Goal: Task Accomplishment & Management: Use online tool/utility

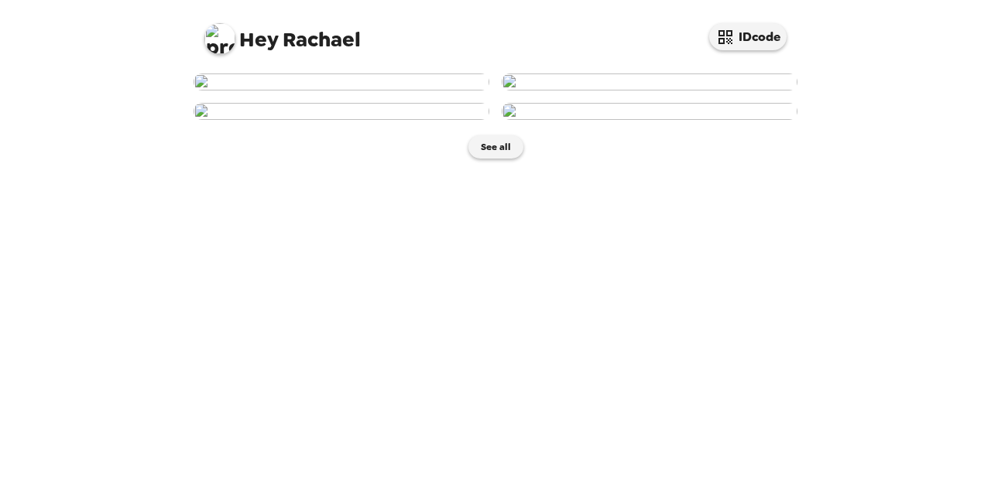
scroll to position [193, 0]
click at [558, 91] on img at bounding box center [649, 82] width 296 height 17
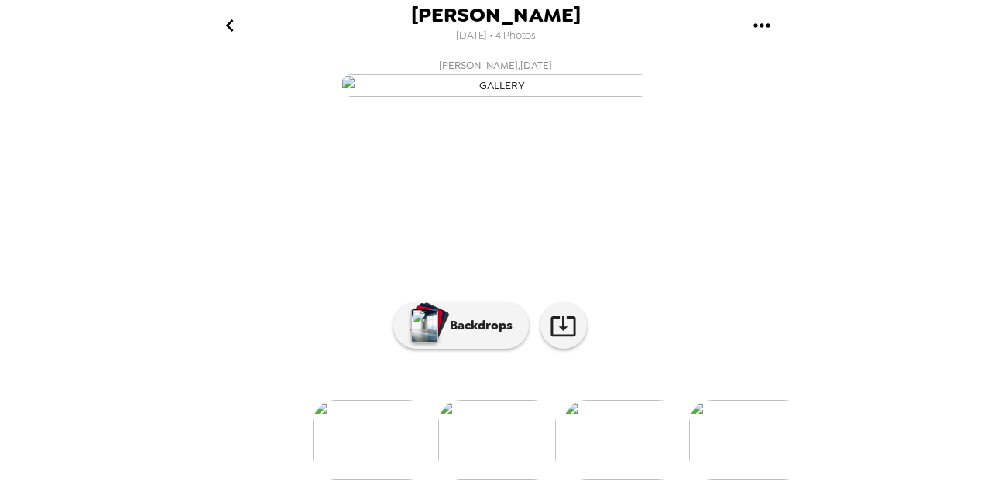
scroll to position [181, 0]
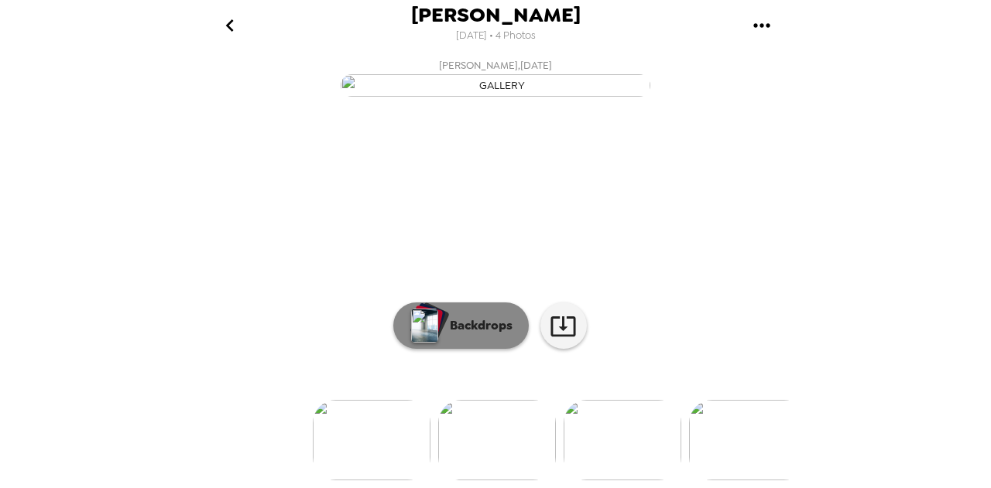
click at [493, 318] on p "Backdrops" at bounding box center [477, 326] width 70 height 19
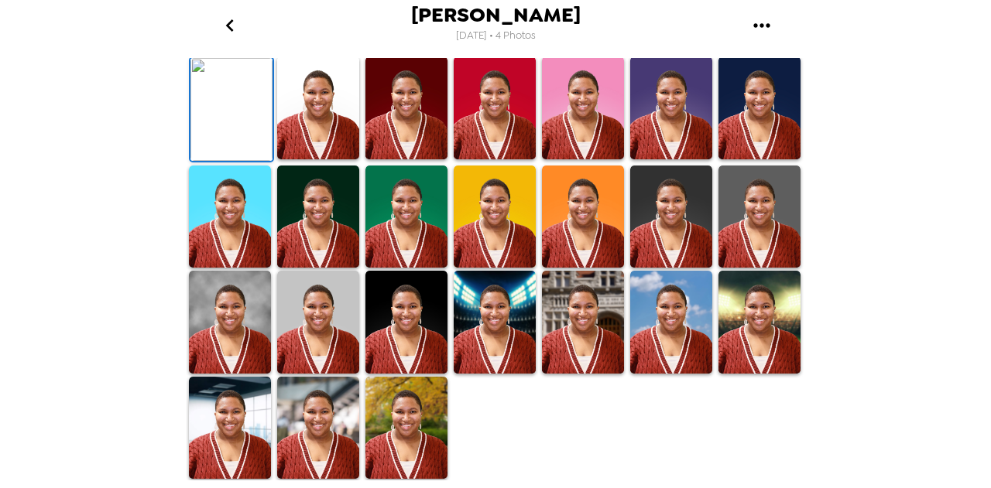
scroll to position [438, 0]
click at [145, 282] on div "[PERSON_NAME] [DATE] • 4 Photos [PERSON_NAME] , [DATE] Backdrops" at bounding box center [495, 244] width 991 height 488
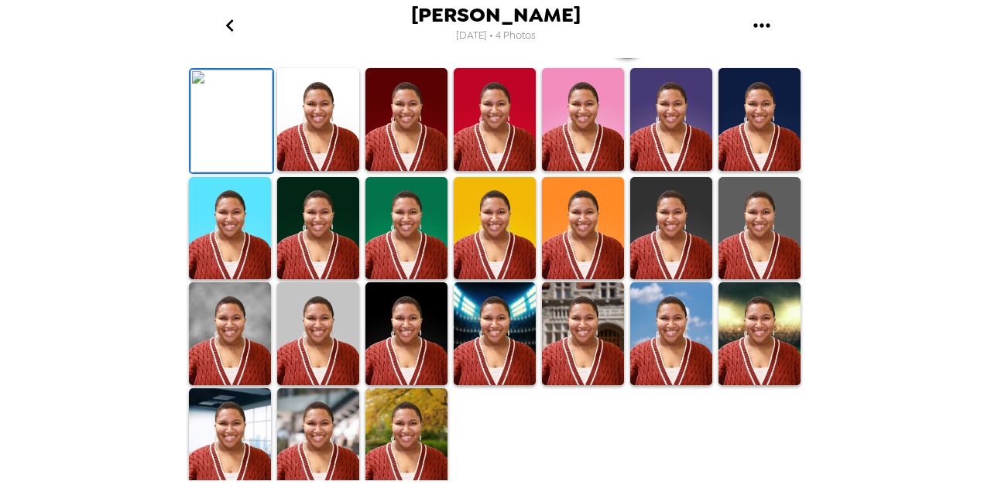
click at [638, 59] on button "button" at bounding box center [627, 35] width 46 height 46
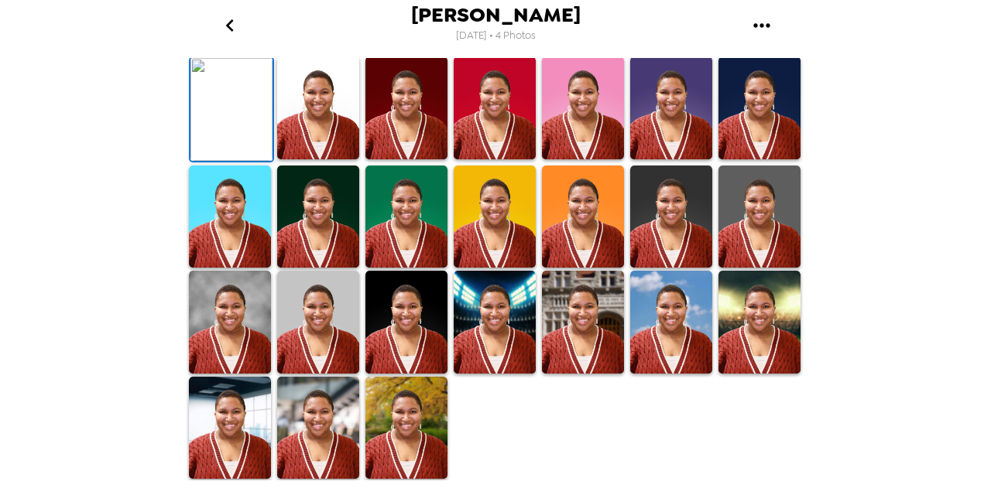
scroll to position [441, 0]
click at [245, 319] on img at bounding box center [230, 322] width 82 height 103
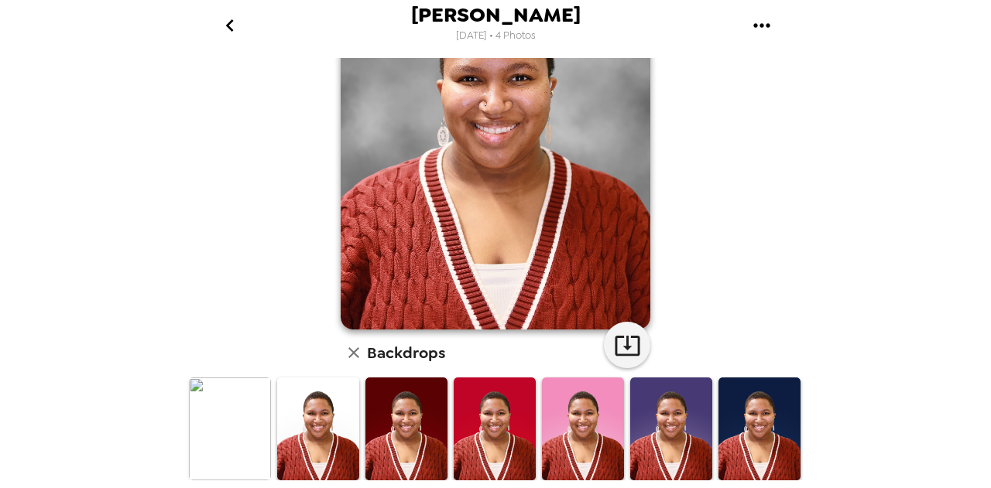
scroll to position [56, 0]
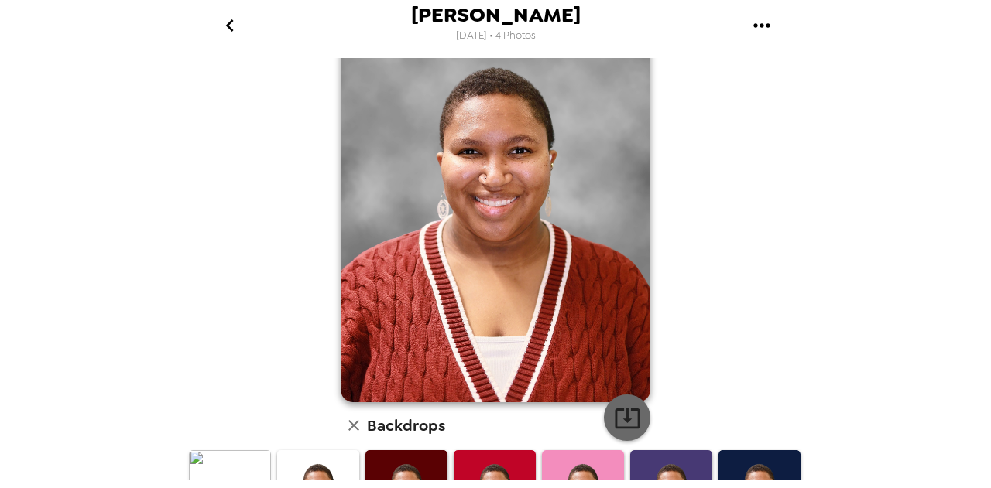
click at [614, 424] on icon "button" at bounding box center [626, 419] width 25 height 20
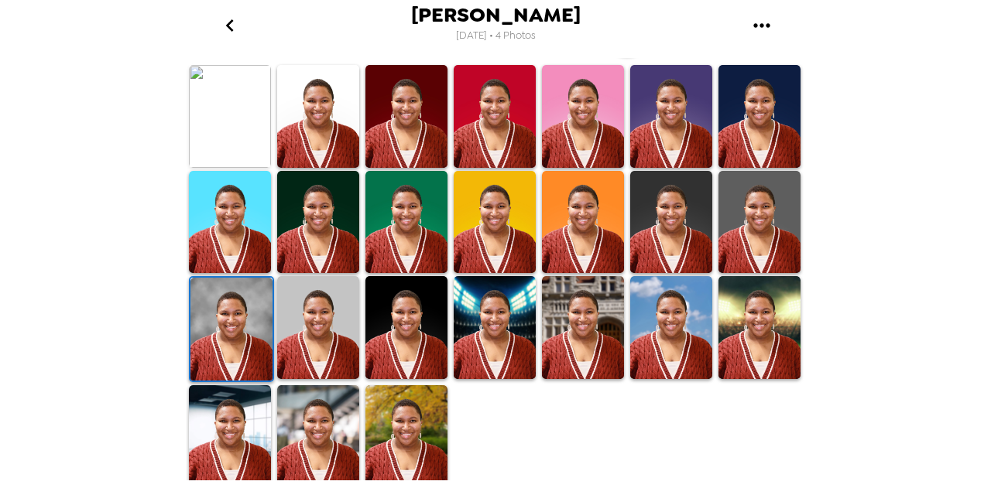
scroll to position [440, 0]
